Goal: Transaction & Acquisition: Purchase product/service

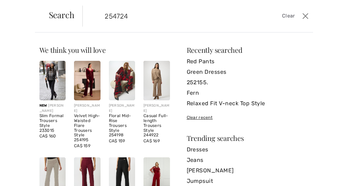
type input "254724"
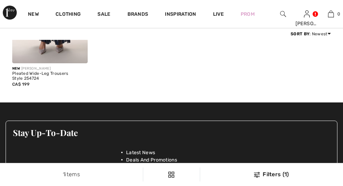
scroll to position [151, 0]
click at [64, 58] on div at bounding box center [75, 51] width 23 height 23
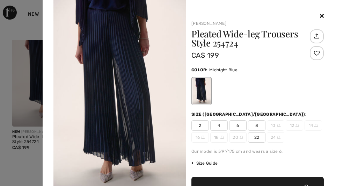
scroll to position [15, 0]
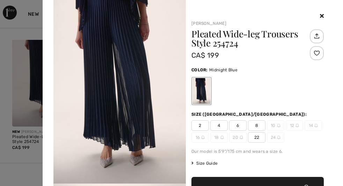
click at [17, 86] on div at bounding box center [171, 93] width 343 height 186
